Goal: Find specific page/section: Find specific page/section

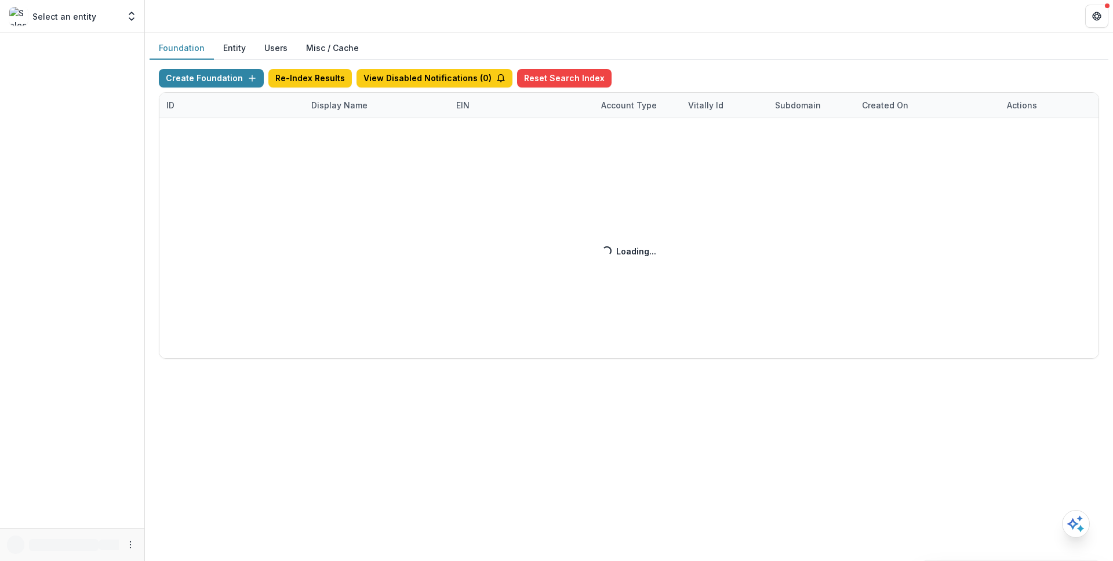
click at [349, 111] on div "Create Foundation Re-Index Results View Disabled Notifications ( 0 ) Reset Sear…" at bounding box center [629, 214] width 940 height 290
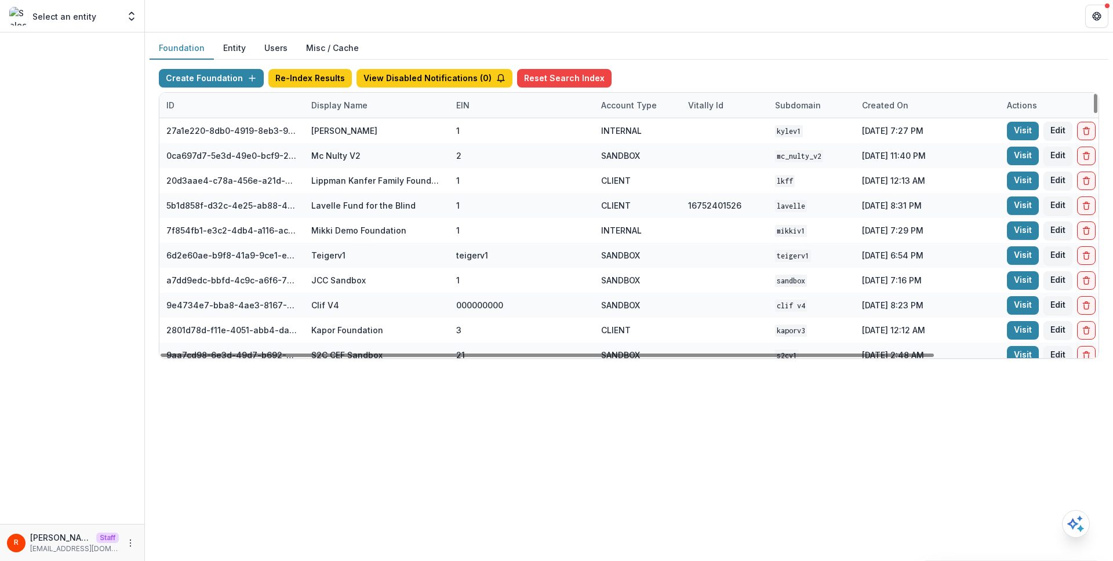
click at [349, 111] on div "Display Name" at bounding box center [376, 105] width 145 height 25
click at [348, 131] on input at bounding box center [376, 131] width 139 height 19
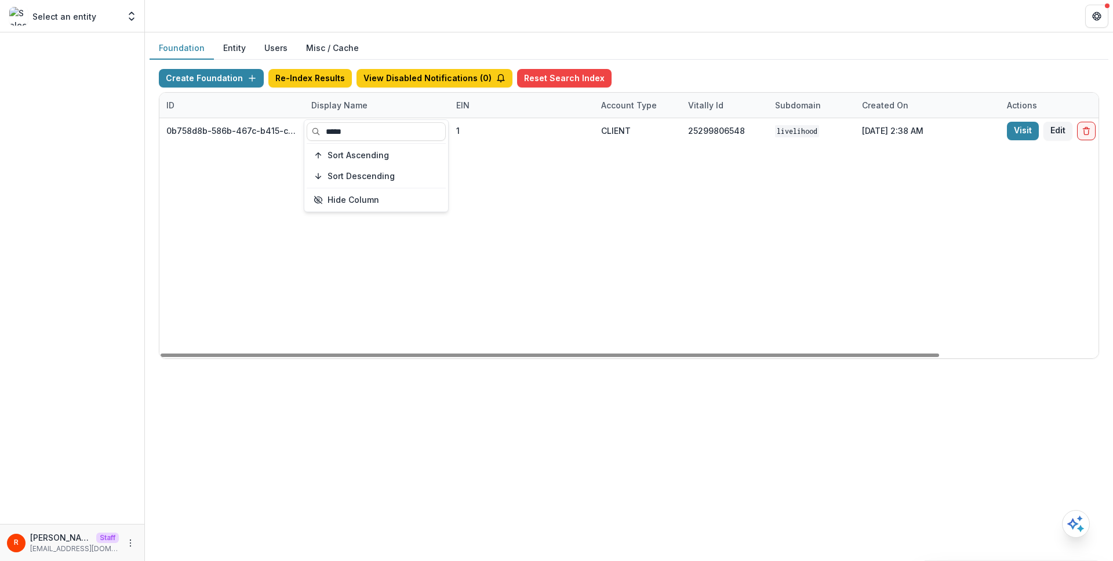
type input "*****"
click at [428, 306] on div "0b758d8b-586b-467c-b415-ce853e23379b Livelihood Impact Fund 1 CLIENT 2529980654…" at bounding box center [724, 238] width 1130 height 240
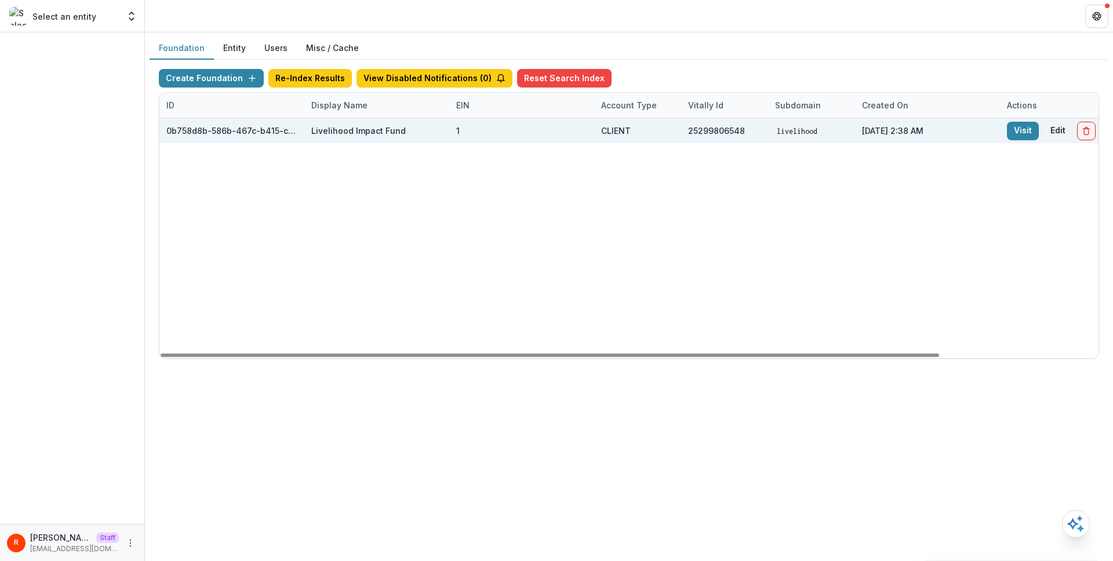
click at [329, 126] on div "Livelihood Impact Fund" at bounding box center [358, 131] width 94 height 12
copy div "Livelihood"
click at [329, 130] on div "Livelihood Impact Fund" at bounding box center [358, 131] width 94 height 12
